Goal: Book appointment/travel/reservation

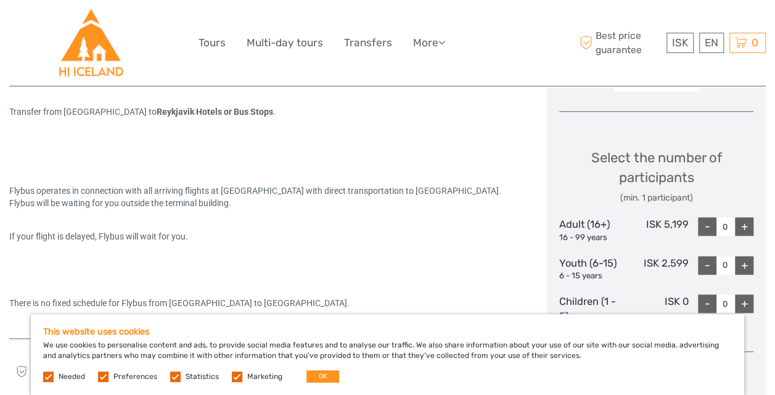
scroll to position [478, 0]
click at [307, 253] on div "Flybus operates in connection with all arriving flights at [GEOGRAPHIC_DATA] wi…" at bounding box center [265, 228] width 512 height 191
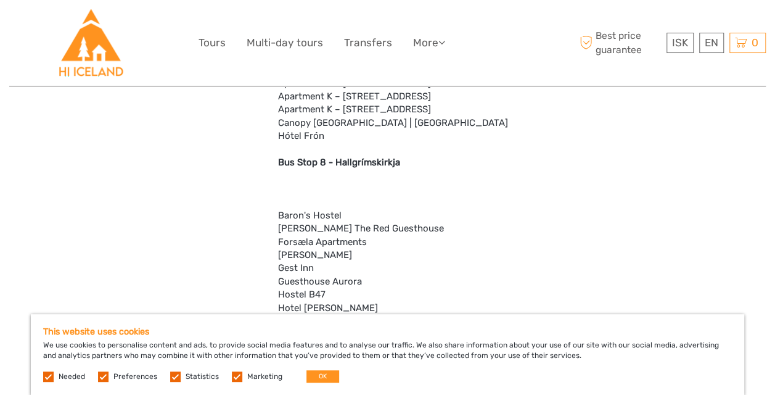
scroll to position [1938, 0]
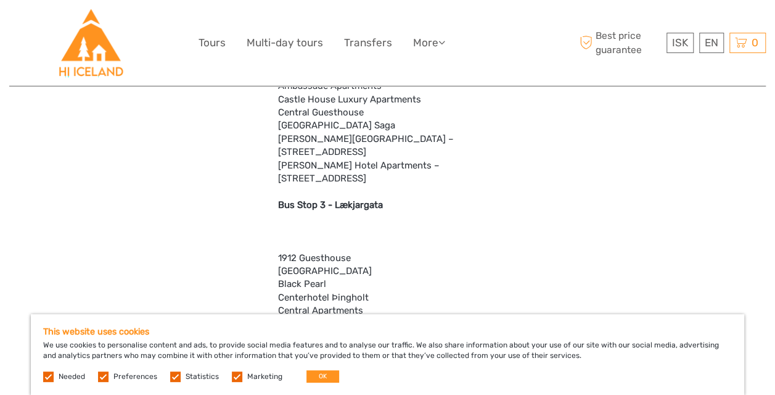
scroll to position [1338, 0]
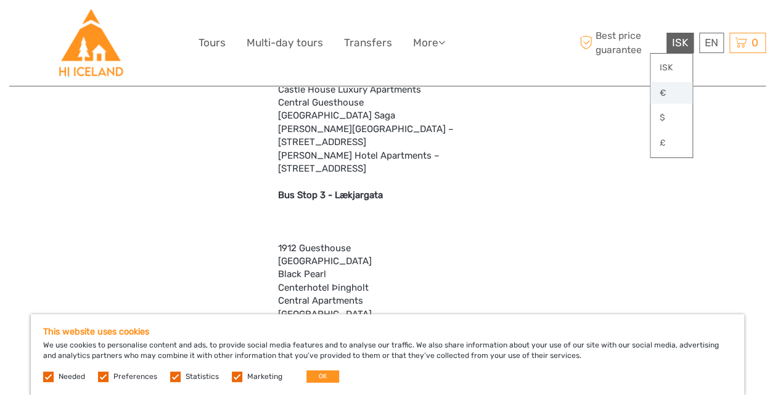
click at [671, 92] on link "€" at bounding box center [671, 93] width 42 height 22
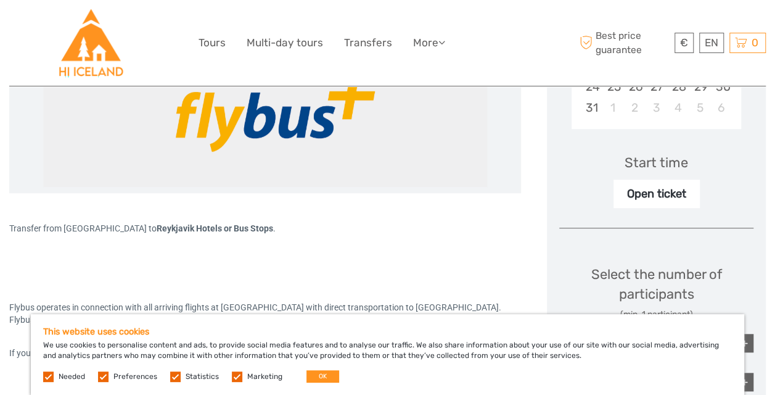
scroll to position [356, 0]
